Goal: Task Accomplishment & Management: Complete application form

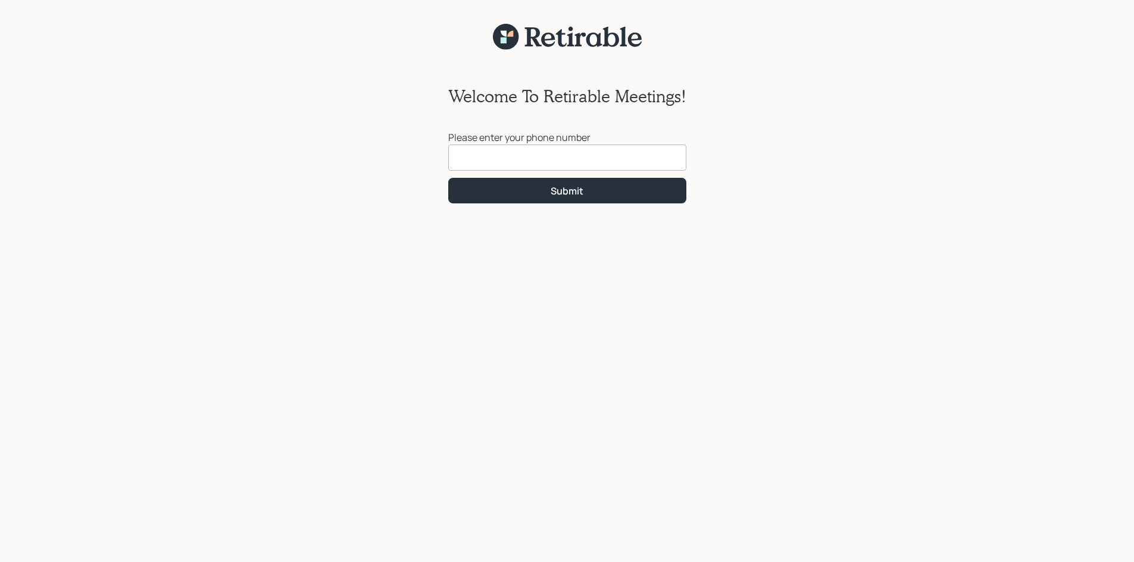
click at [454, 155] on input at bounding box center [567, 158] width 238 height 26
type input "[PHONE_NUMBER]"
click at [561, 190] on div "Submit" at bounding box center [566, 190] width 33 height 13
